Goal: Consume media (video, audio): Consume media (video, audio)

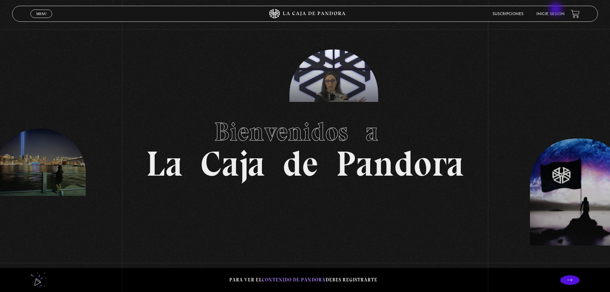
click at [555, 11] on li "Inicie sesión" at bounding box center [550, 14] width 28 height 10
click at [560, 13] on link "Inicie sesión" at bounding box center [550, 14] width 28 height 4
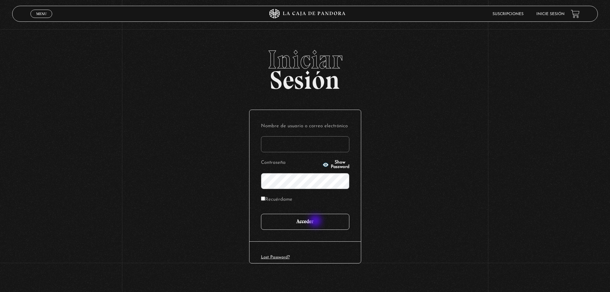
type input "[EMAIL_ADDRESS][DOMAIN_NAME]"
click at [316, 221] on input "Acceder" at bounding box center [305, 222] width 88 height 16
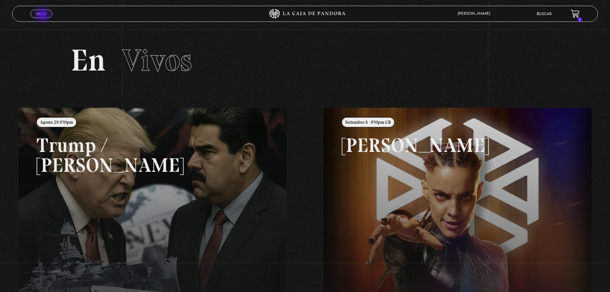
click at [43, 15] on span "Menu" at bounding box center [41, 14] width 11 height 4
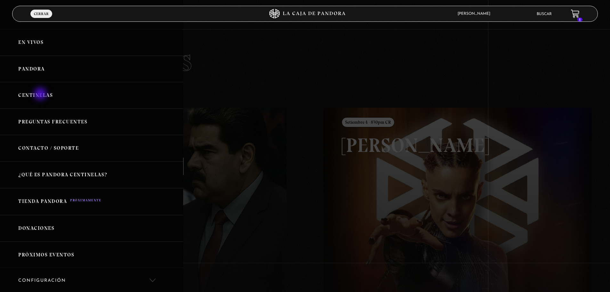
click at [41, 94] on link "Centinelas" at bounding box center [91, 95] width 183 height 27
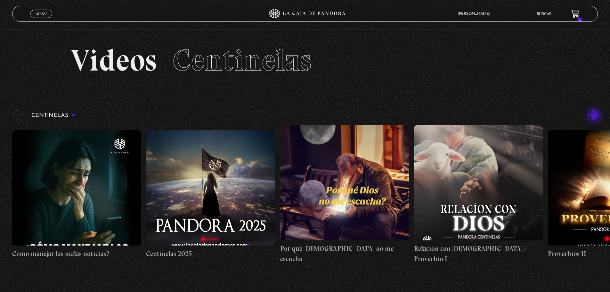
scroll to position [32, 0]
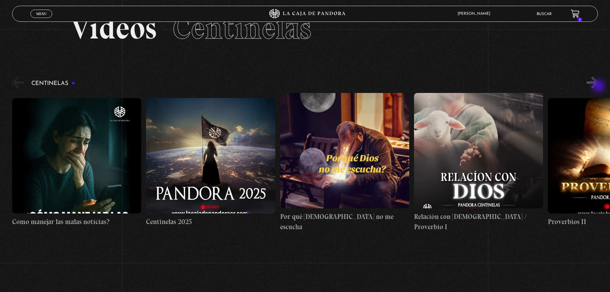
click at [598, 86] on button "»" at bounding box center [592, 82] width 11 height 11
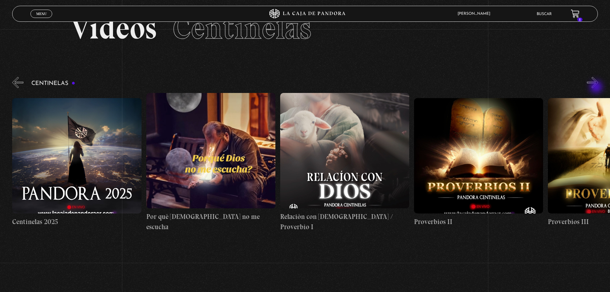
click at [597, 88] on button "»" at bounding box center [592, 82] width 11 height 11
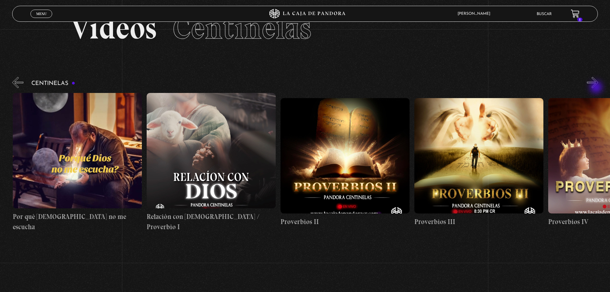
scroll to position [0, 268]
click at [597, 88] on button "»" at bounding box center [592, 82] width 11 height 11
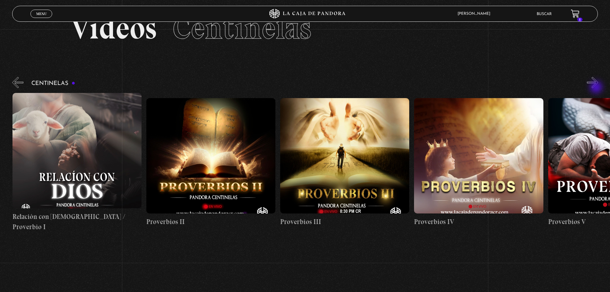
click at [597, 88] on button "»" at bounding box center [592, 82] width 11 height 11
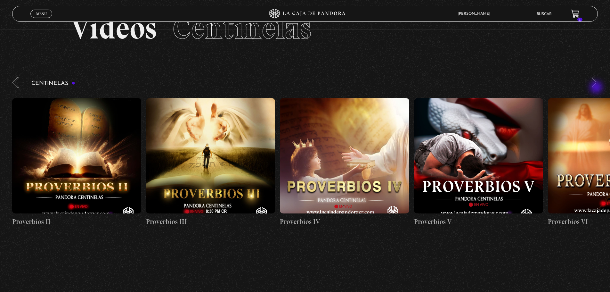
click at [597, 88] on button "»" at bounding box center [592, 82] width 11 height 11
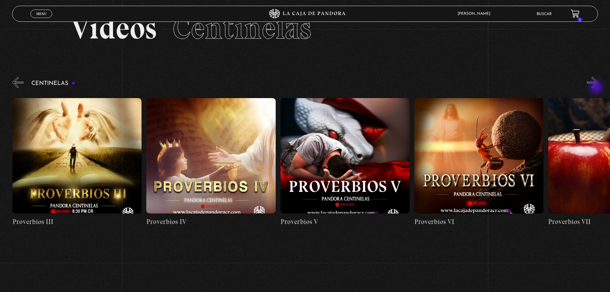
click at [597, 88] on button "»" at bounding box center [592, 82] width 11 height 11
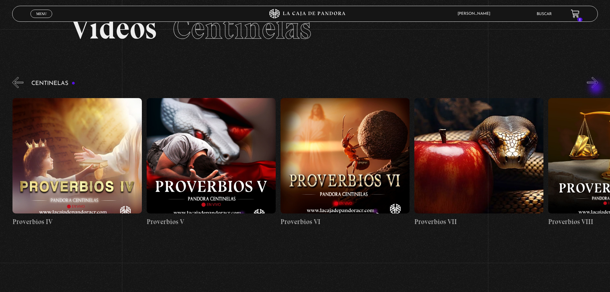
click at [596, 88] on button "»" at bounding box center [592, 82] width 11 height 11
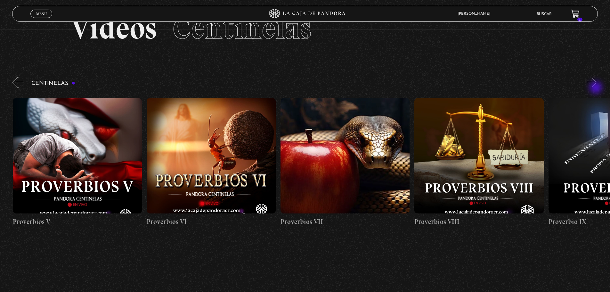
click at [596, 88] on button "»" at bounding box center [592, 82] width 11 height 11
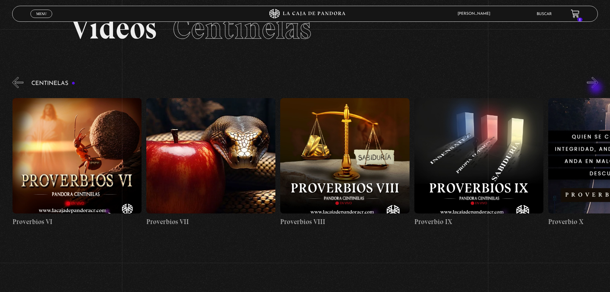
click at [596, 88] on button "»" at bounding box center [592, 82] width 11 height 11
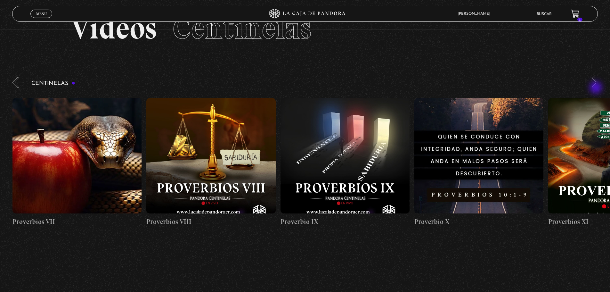
scroll to position [0, 1205]
click at [596, 88] on button "»" at bounding box center [592, 82] width 11 height 11
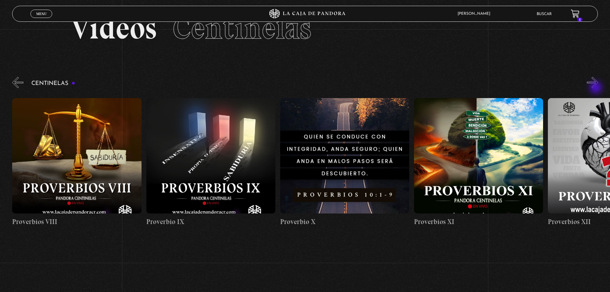
click at [596, 88] on button "»" at bounding box center [592, 82] width 11 height 11
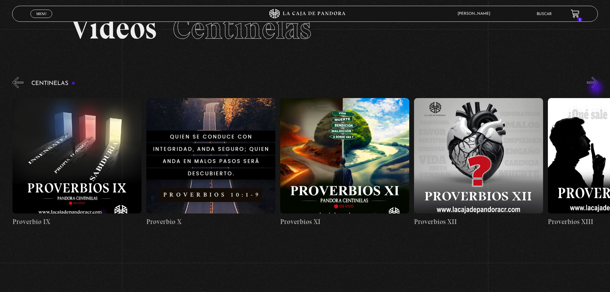
click at [596, 88] on button "»" at bounding box center [592, 82] width 11 height 11
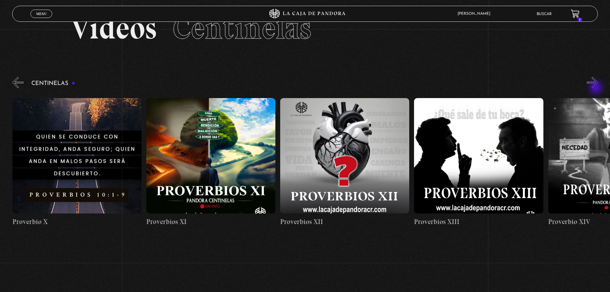
click at [596, 88] on button "»" at bounding box center [592, 82] width 11 height 11
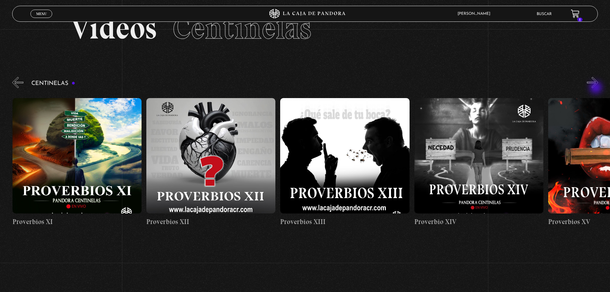
click at [596, 88] on button "»" at bounding box center [592, 82] width 11 height 11
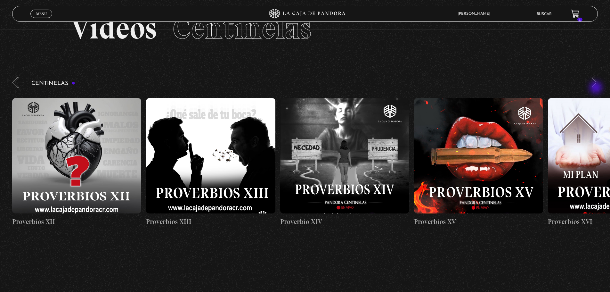
click at [596, 88] on button "»" at bounding box center [592, 82] width 11 height 11
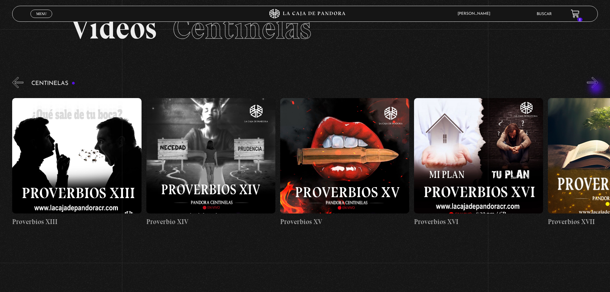
click at [596, 88] on button "»" at bounding box center [592, 82] width 11 height 11
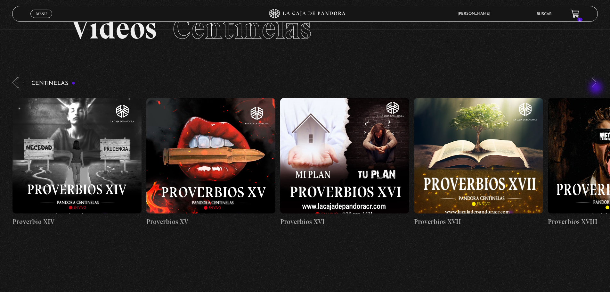
click at [596, 88] on button "»" at bounding box center [592, 82] width 11 height 11
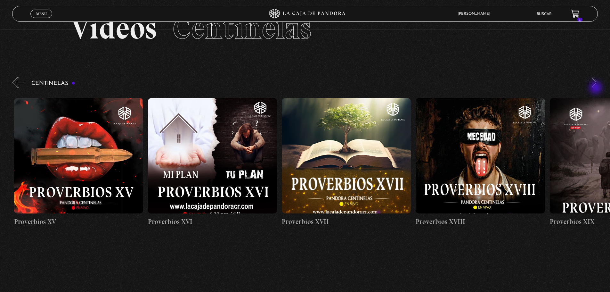
click at [596, 88] on button "»" at bounding box center [592, 82] width 11 height 11
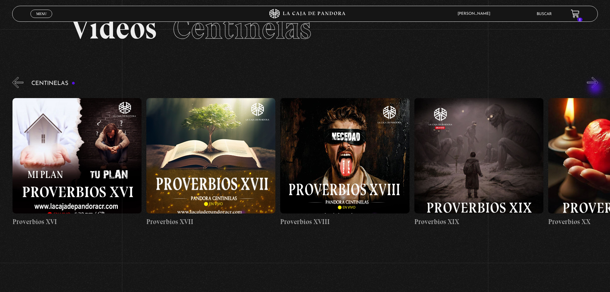
click at [596, 88] on button "»" at bounding box center [592, 82] width 11 height 11
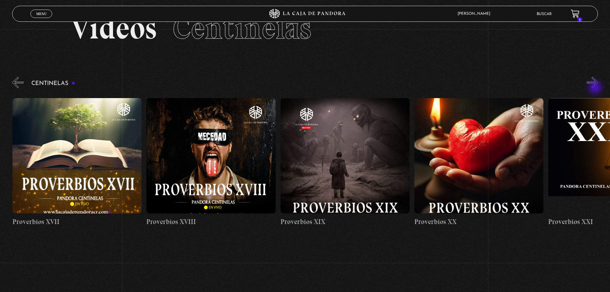
click at [596, 88] on button "»" at bounding box center [592, 82] width 11 height 11
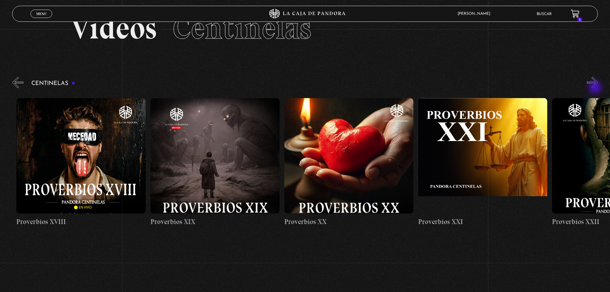
click at [596, 88] on button "»" at bounding box center [592, 82] width 11 height 11
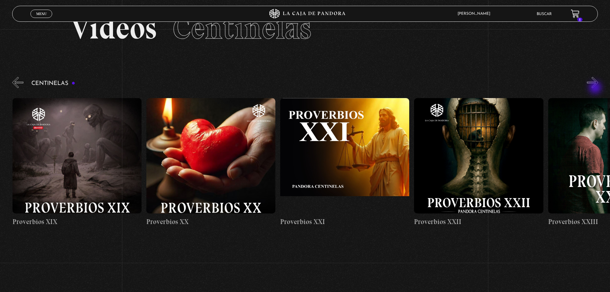
click at [596, 88] on button "»" at bounding box center [592, 82] width 11 height 11
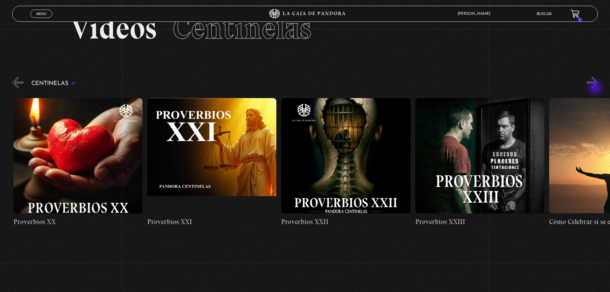
click at [596, 88] on button "»" at bounding box center [592, 82] width 11 height 11
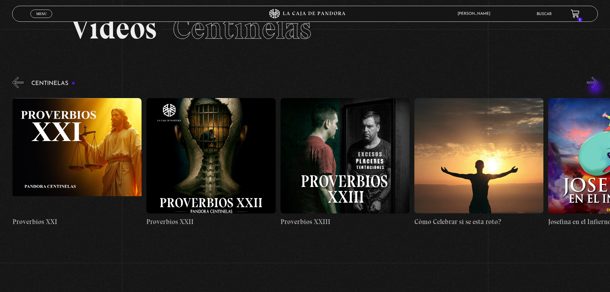
click at [596, 88] on button "»" at bounding box center [592, 82] width 11 height 11
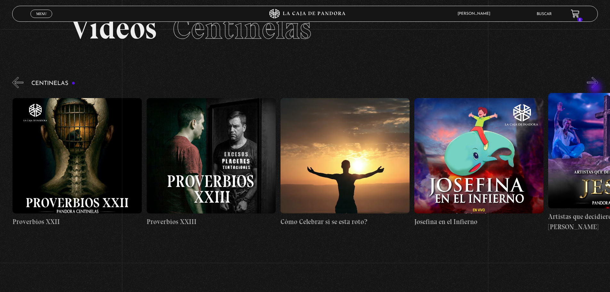
scroll to position [0, 3213]
click at [596, 88] on button "»" at bounding box center [592, 82] width 11 height 11
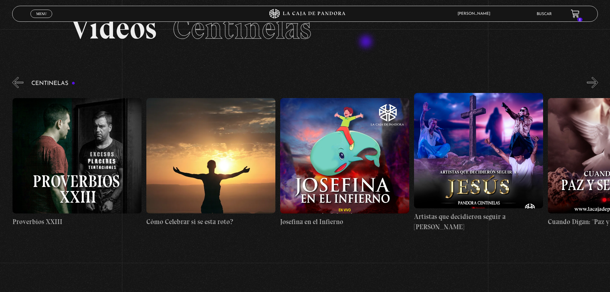
scroll to position [0, 3347]
click at [597, 83] on button "»" at bounding box center [592, 82] width 11 height 11
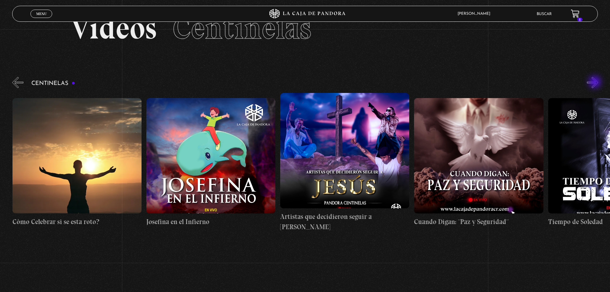
scroll to position [0, 3481]
click at [595, 83] on button "»" at bounding box center [592, 82] width 11 height 11
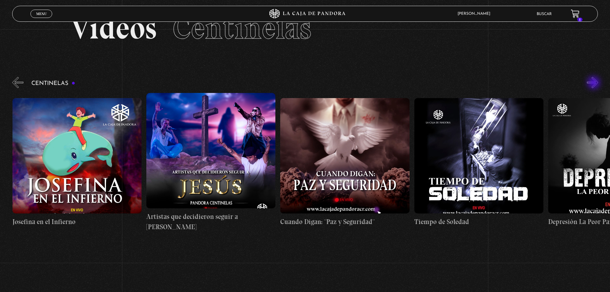
scroll to position [0, 3615]
click at [592, 85] on button "»" at bounding box center [592, 82] width 11 height 11
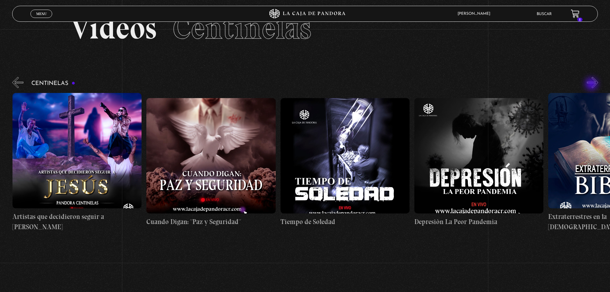
scroll to position [0, 3749]
click at [592, 85] on button "»" at bounding box center [592, 82] width 11 height 11
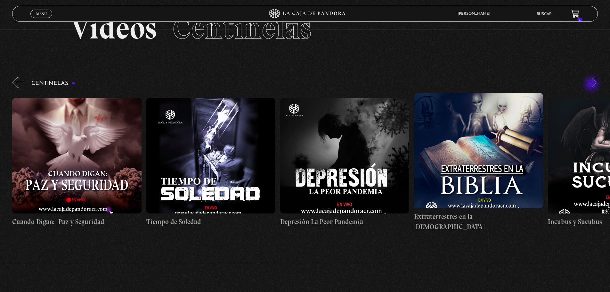
click at [592, 85] on button "»" at bounding box center [592, 82] width 11 height 11
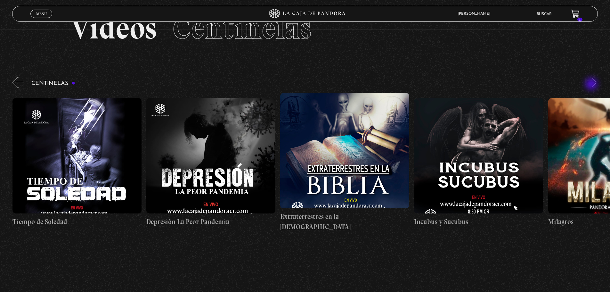
scroll to position [0, 4017]
click at [592, 85] on button "»" at bounding box center [592, 82] width 11 height 11
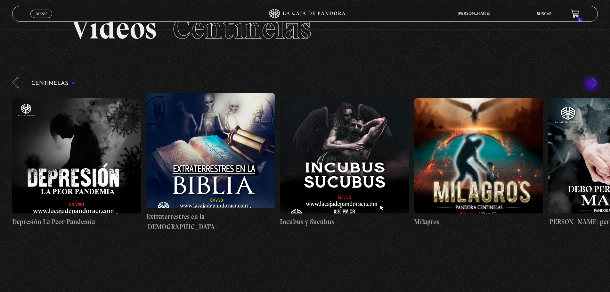
click at [592, 85] on button "»" at bounding box center [592, 82] width 11 height 11
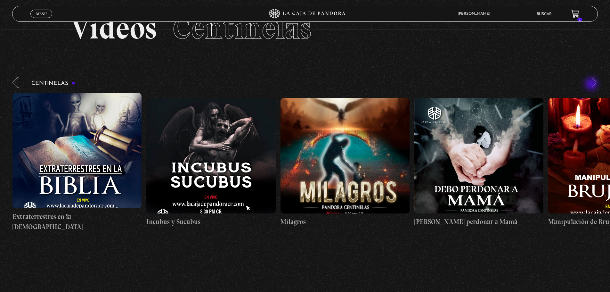
scroll to position [0, 4284]
click at [592, 85] on button "»" at bounding box center [592, 82] width 11 height 11
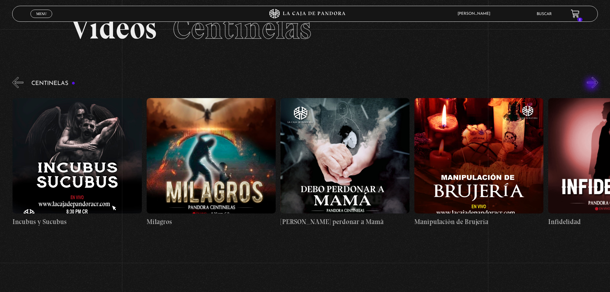
scroll to position [0, 4418]
click at [592, 85] on button "»" at bounding box center [592, 82] width 11 height 11
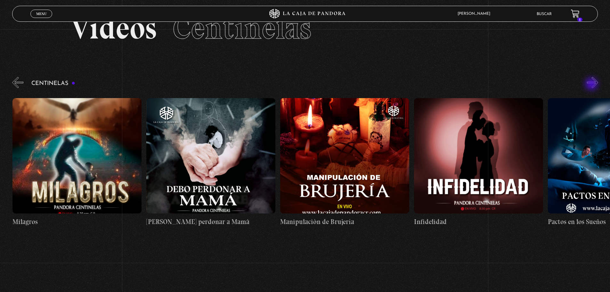
scroll to position [0, 4552]
click at [592, 85] on button "»" at bounding box center [592, 82] width 11 height 11
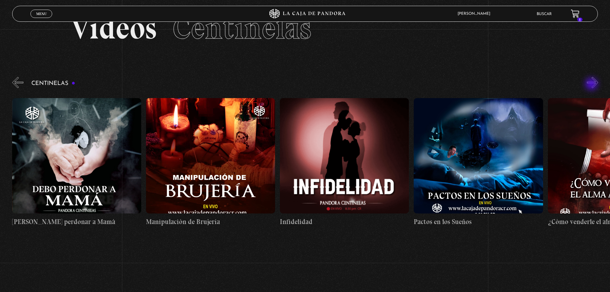
click at [592, 85] on button "»" at bounding box center [592, 82] width 11 height 11
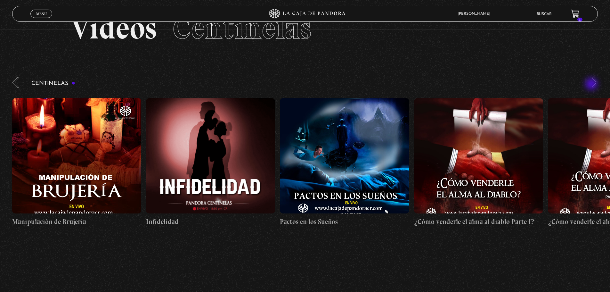
click at [592, 85] on button "»" at bounding box center [592, 82] width 11 height 11
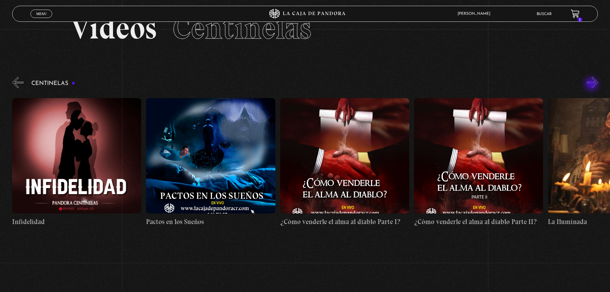
click at [592, 85] on button "»" at bounding box center [592, 82] width 11 height 11
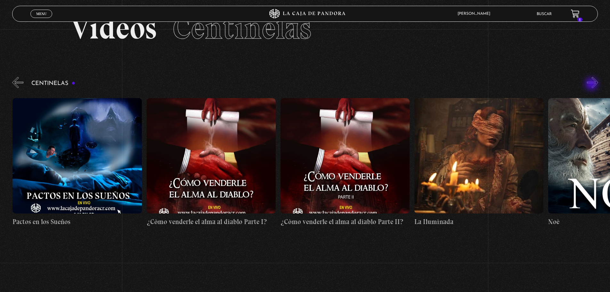
scroll to position [0, 5088]
click at [592, 84] on button "»" at bounding box center [592, 82] width 11 height 11
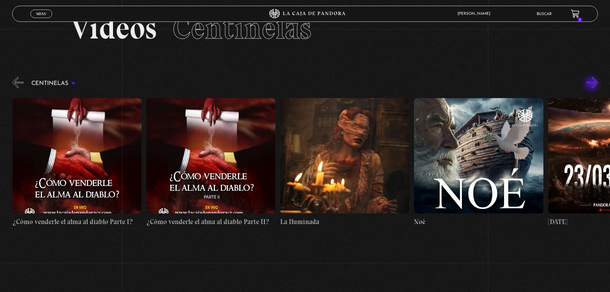
scroll to position [0, 5222]
click at [592, 82] on button "»" at bounding box center [592, 82] width 11 height 11
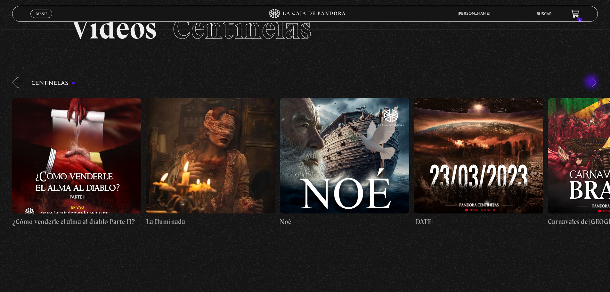
click at [592, 82] on button "»" at bounding box center [592, 82] width 11 height 11
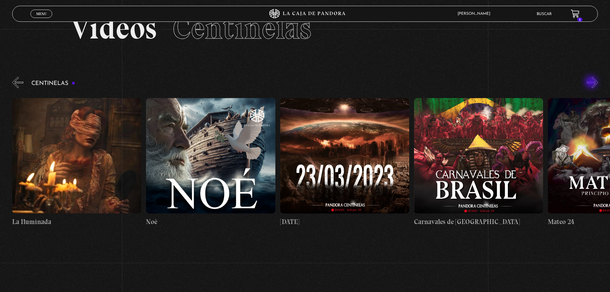
click at [592, 83] on button "»" at bounding box center [592, 82] width 11 height 11
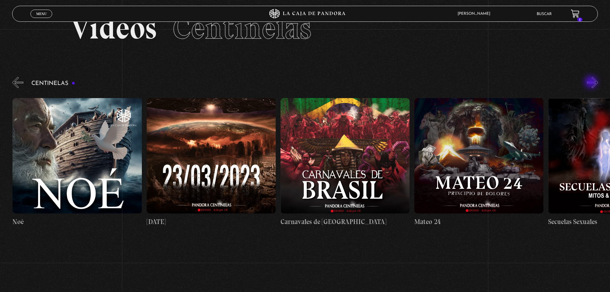
scroll to position [0, 5623]
click at [592, 83] on button "»" at bounding box center [592, 82] width 11 height 11
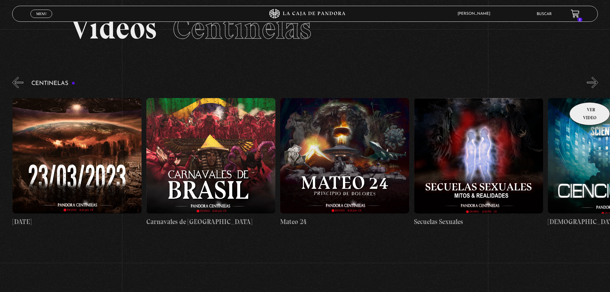
scroll to position [0, 5757]
click at [499, 149] on figure at bounding box center [478, 155] width 129 height 115
click at [476, 161] on figure at bounding box center [478, 155] width 129 height 115
